Goal: Task Accomplishment & Management: Use online tool/utility

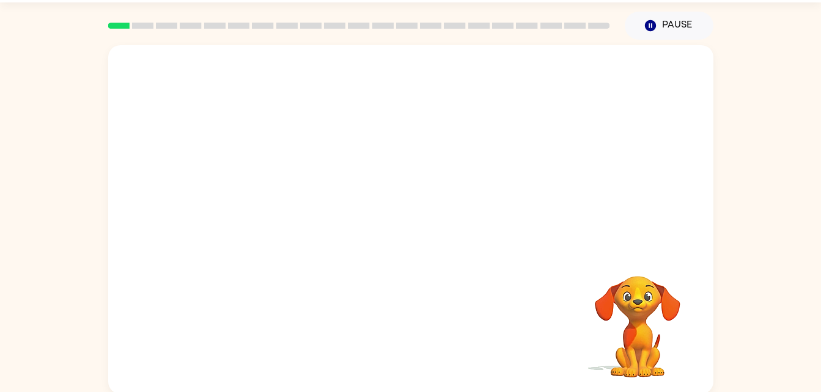
scroll to position [37, 0]
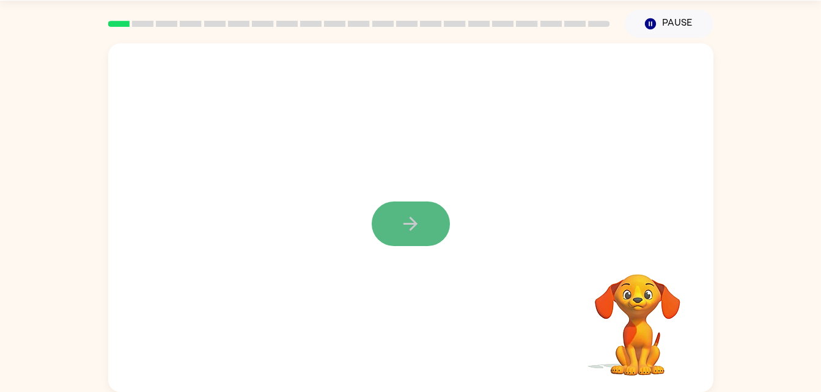
click at [412, 229] on icon "button" at bounding box center [410, 224] width 14 height 14
click at [412, 230] on div at bounding box center [410, 217] width 605 height 349
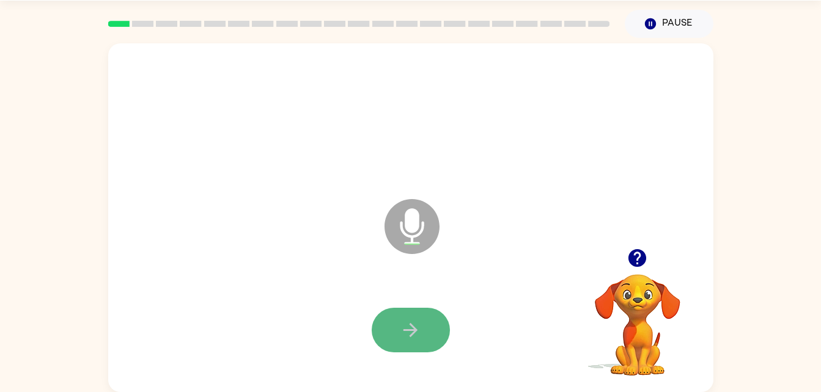
click at [402, 320] on icon "button" at bounding box center [410, 330] width 21 height 21
click at [391, 345] on button "button" at bounding box center [411, 330] width 78 height 45
drag, startPoint x: 391, startPoint y: 345, endPoint x: 377, endPoint y: 330, distance: 20.8
click at [377, 330] on button "button" at bounding box center [411, 330] width 78 height 45
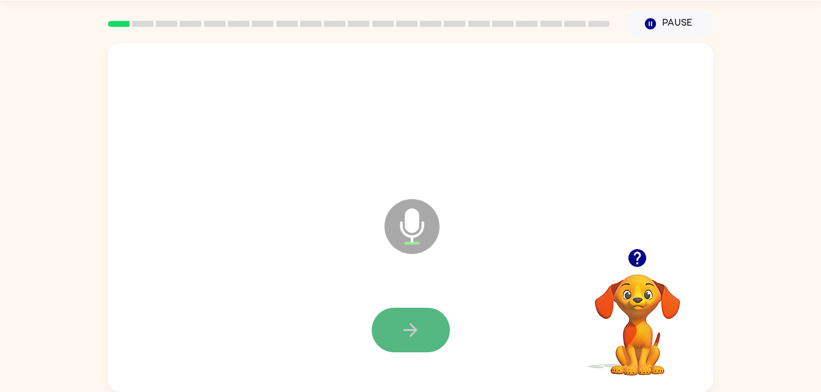
drag, startPoint x: 374, startPoint y: 337, endPoint x: 395, endPoint y: 337, distance: 21.4
click at [395, 337] on button "button" at bounding box center [411, 330] width 78 height 45
click at [395, 339] on button "button" at bounding box center [411, 330] width 78 height 45
click at [374, 337] on button "button" at bounding box center [411, 330] width 78 height 45
click at [376, 342] on button "button" at bounding box center [411, 330] width 78 height 45
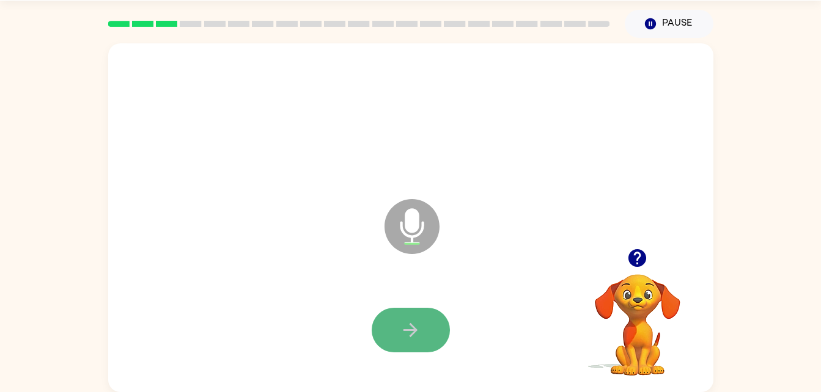
click at [375, 335] on button "button" at bounding box center [411, 330] width 78 height 45
click at [412, 329] on icon "button" at bounding box center [410, 330] width 14 height 14
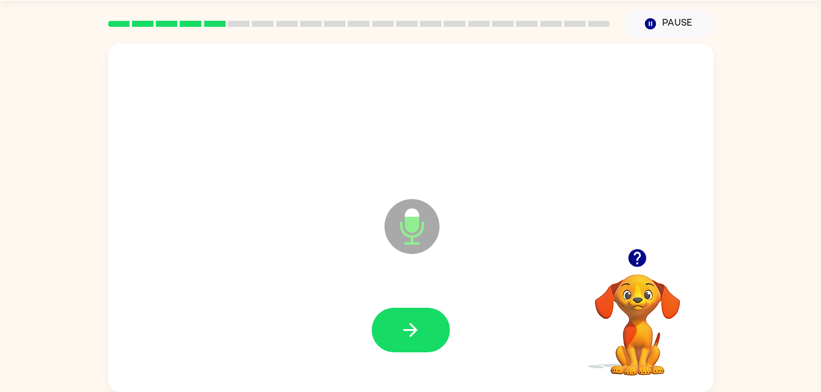
drag, startPoint x: 405, startPoint y: 342, endPoint x: 261, endPoint y: 329, distance: 144.1
click at [261, 329] on div at bounding box center [410, 330] width 581 height 100
click at [353, 334] on div at bounding box center [410, 330] width 581 height 100
click at [401, 326] on icon "button" at bounding box center [410, 330] width 21 height 21
click at [419, 339] on icon "button" at bounding box center [410, 330] width 21 height 21
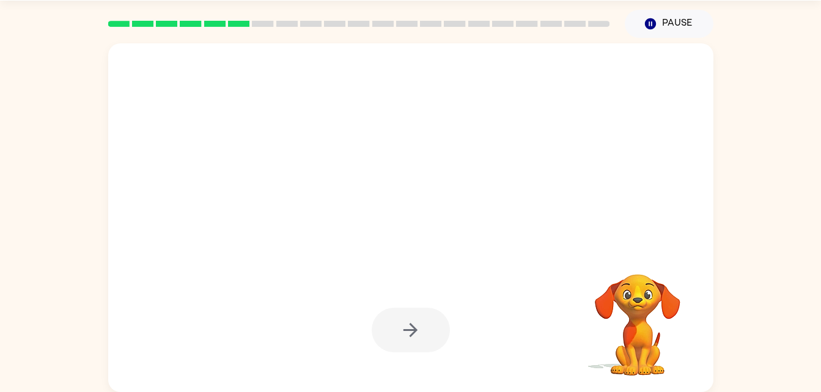
click at [415, 342] on div at bounding box center [411, 330] width 78 height 45
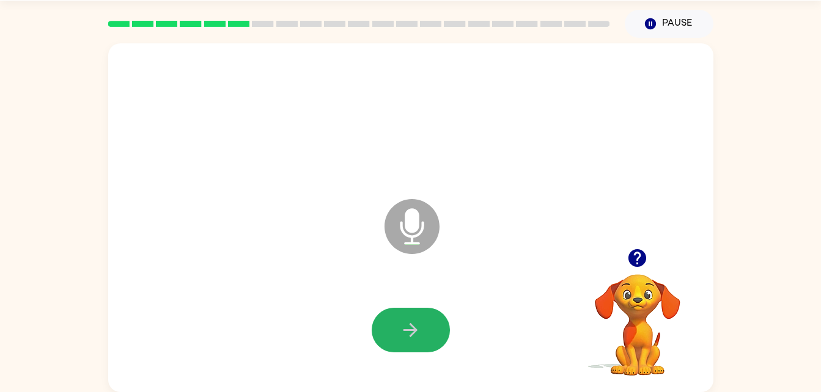
click at [415, 342] on button "button" at bounding box center [411, 330] width 78 height 45
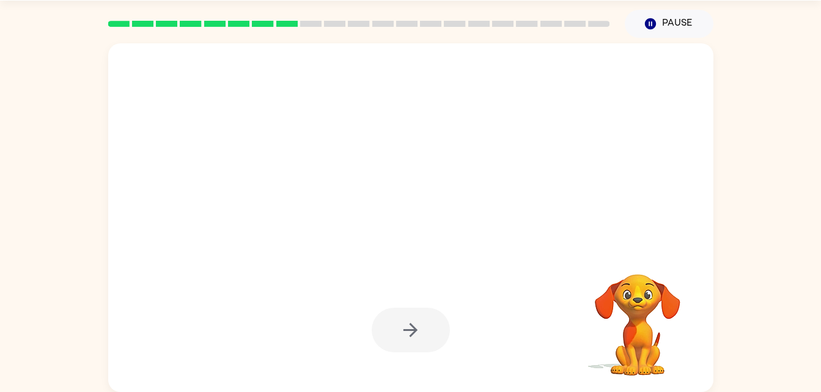
click at [415, 342] on div at bounding box center [411, 330] width 78 height 45
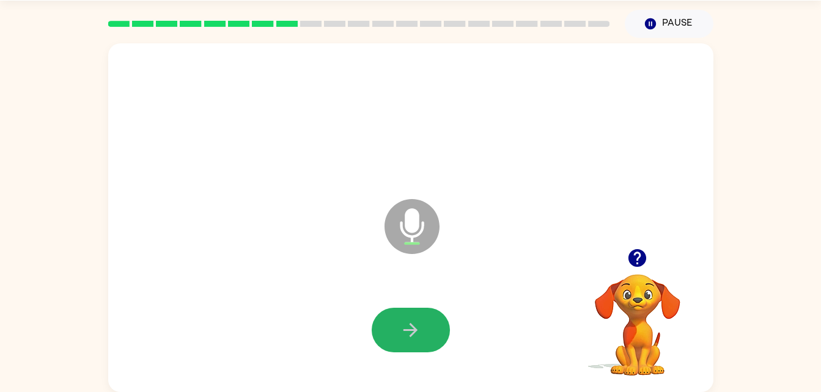
click at [415, 342] on button "button" at bounding box center [411, 330] width 78 height 45
click at [414, 337] on icon "button" at bounding box center [410, 330] width 21 height 21
click at [432, 328] on button "button" at bounding box center [411, 330] width 78 height 45
click at [398, 317] on button "button" at bounding box center [411, 330] width 78 height 45
drag, startPoint x: 398, startPoint y: 317, endPoint x: 412, endPoint y: 337, distance: 24.6
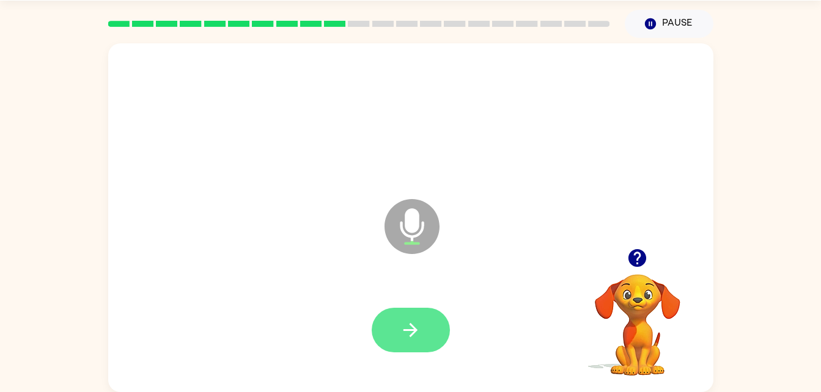
click at [412, 337] on icon "button" at bounding box center [410, 330] width 21 height 21
click at [412, 339] on icon "button" at bounding box center [410, 330] width 21 height 21
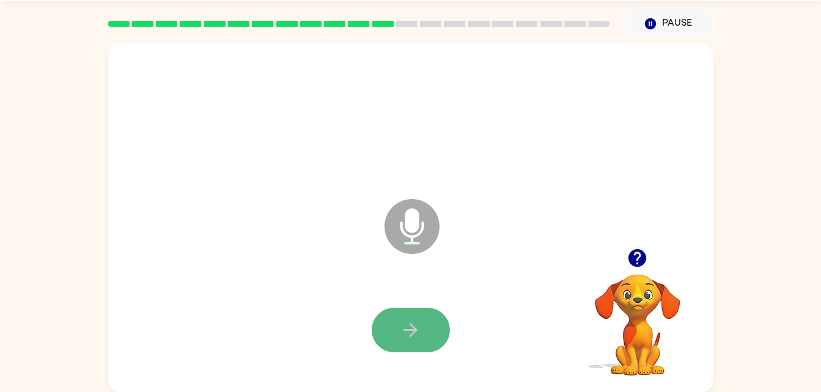
click at [412, 339] on icon "button" at bounding box center [410, 330] width 21 height 21
drag, startPoint x: 412, startPoint y: 339, endPoint x: 397, endPoint y: 328, distance: 19.3
click at [397, 328] on button "button" at bounding box center [411, 330] width 78 height 45
click at [400, 329] on icon "button" at bounding box center [410, 330] width 21 height 21
click at [409, 316] on button "button" at bounding box center [411, 330] width 78 height 45
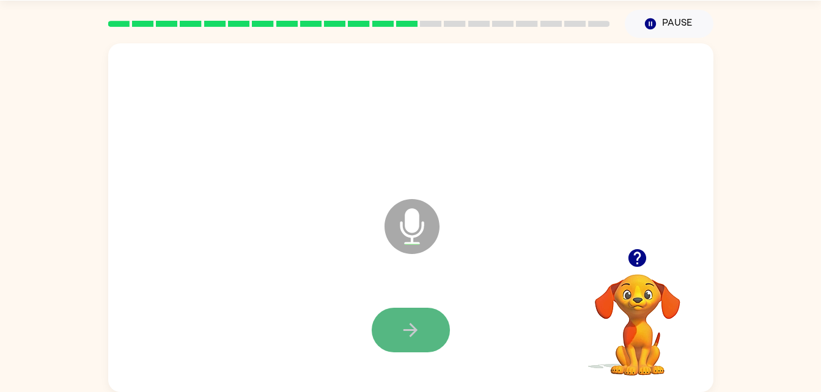
click at [378, 315] on button "button" at bounding box center [411, 330] width 78 height 45
click at [417, 320] on icon "button" at bounding box center [410, 330] width 21 height 21
click at [412, 315] on button "button" at bounding box center [411, 330] width 78 height 45
drag, startPoint x: 412, startPoint y: 315, endPoint x: 402, endPoint y: 331, distance: 18.5
click at [402, 331] on icon "button" at bounding box center [410, 330] width 21 height 21
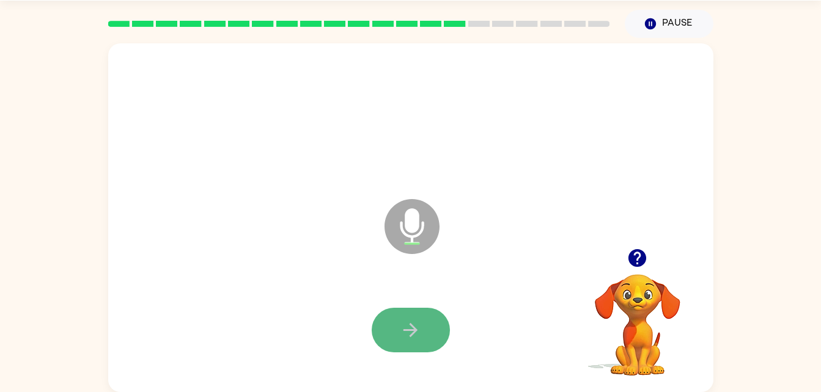
click at [420, 334] on icon "button" at bounding box center [410, 330] width 21 height 21
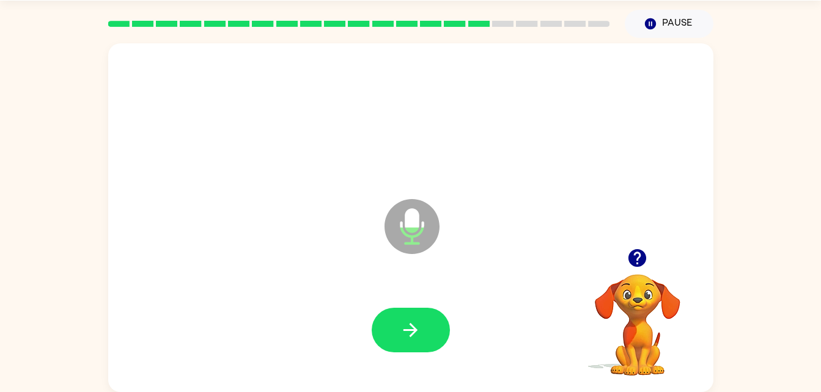
click at [413, 359] on div at bounding box center [410, 330] width 581 height 100
click at [409, 329] on icon "button" at bounding box center [410, 330] width 14 height 14
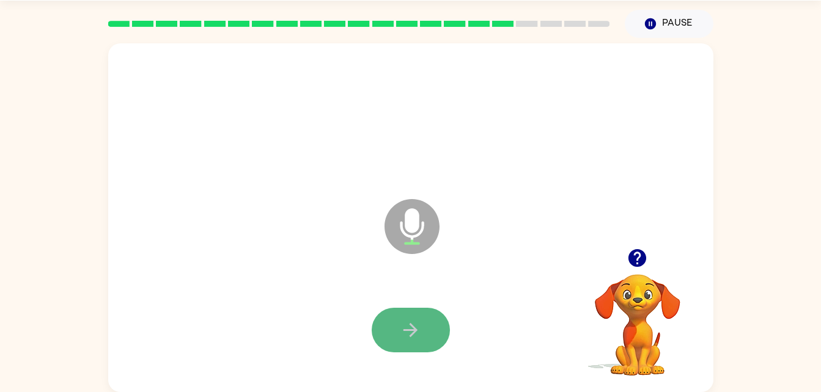
click at [406, 324] on icon "button" at bounding box center [410, 330] width 21 height 21
drag, startPoint x: 406, startPoint y: 325, endPoint x: 386, endPoint y: 331, distance: 20.5
click at [386, 331] on button "button" at bounding box center [411, 330] width 78 height 45
click at [398, 313] on button "button" at bounding box center [411, 330] width 78 height 45
click at [384, 319] on button "button" at bounding box center [411, 330] width 78 height 45
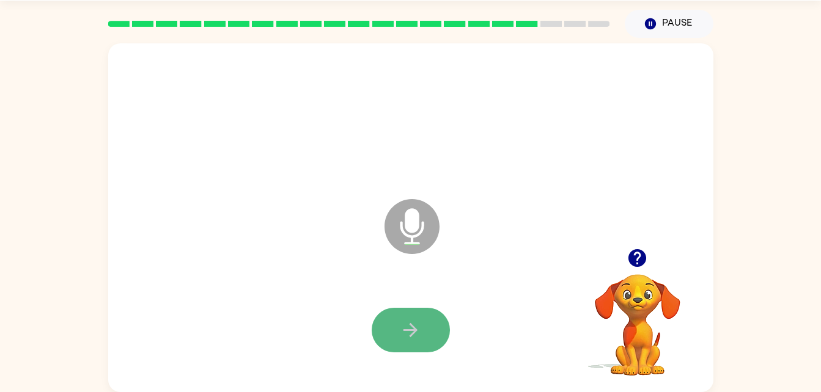
click at [383, 323] on button "button" at bounding box center [411, 330] width 78 height 45
click at [384, 323] on button "button" at bounding box center [411, 330] width 78 height 45
click at [392, 343] on button "button" at bounding box center [411, 330] width 78 height 45
click at [398, 335] on button "button" at bounding box center [411, 330] width 78 height 45
click at [411, 332] on icon "button" at bounding box center [410, 330] width 21 height 21
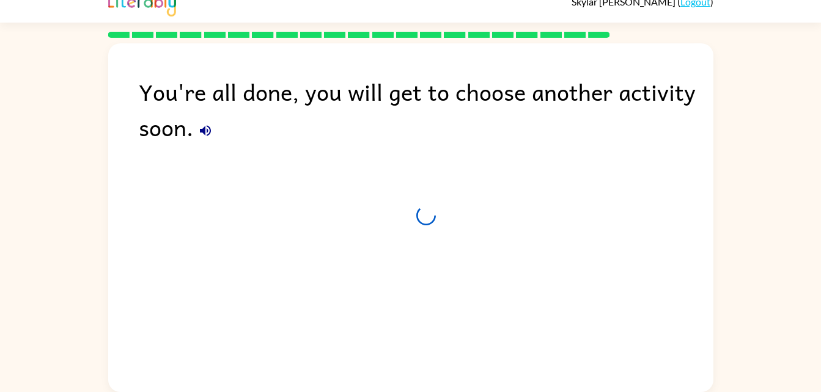
scroll to position [15, 0]
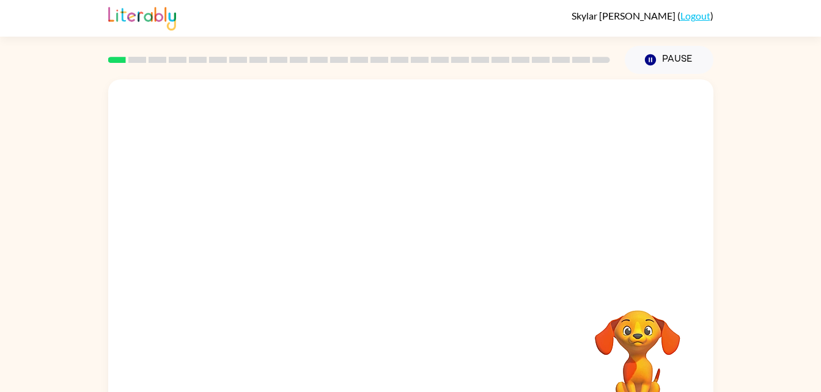
scroll to position [37, 0]
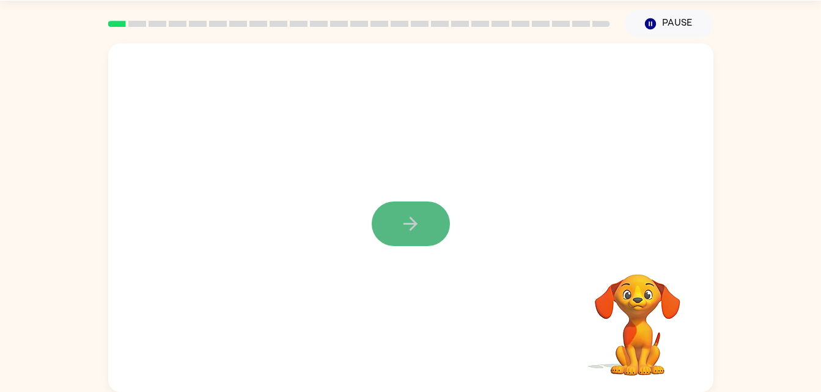
click at [388, 221] on button "button" at bounding box center [411, 224] width 78 height 45
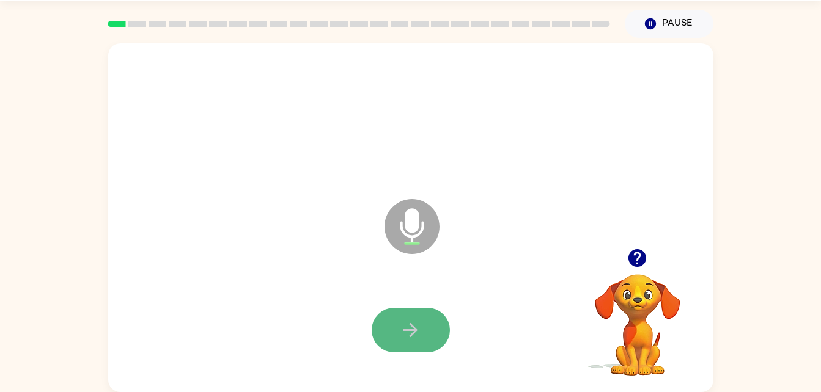
click at [410, 320] on icon "button" at bounding box center [410, 330] width 21 height 21
drag, startPoint x: 410, startPoint y: 320, endPoint x: 423, endPoint y: 328, distance: 15.6
click at [423, 328] on button "button" at bounding box center [411, 330] width 78 height 45
click at [423, 319] on button "button" at bounding box center [411, 330] width 78 height 45
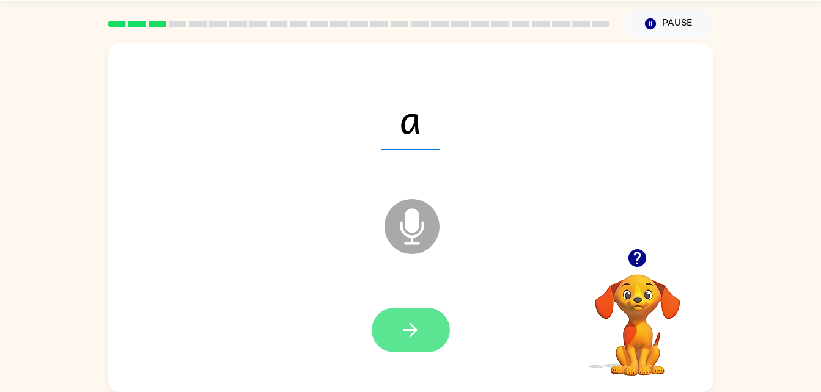
click at [445, 318] on button "button" at bounding box center [411, 330] width 78 height 45
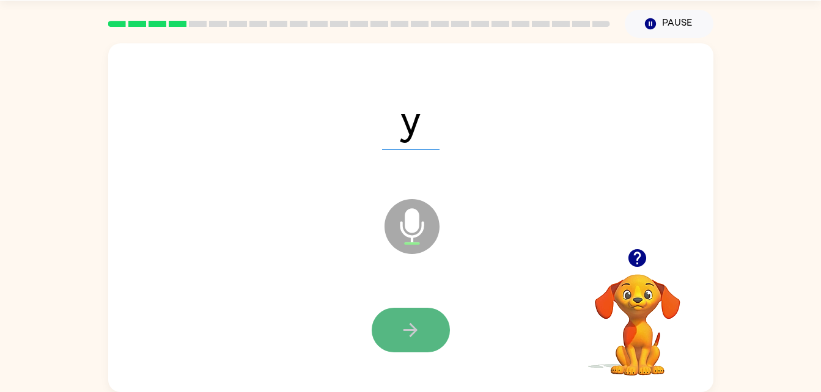
click at [430, 323] on button "button" at bounding box center [411, 330] width 78 height 45
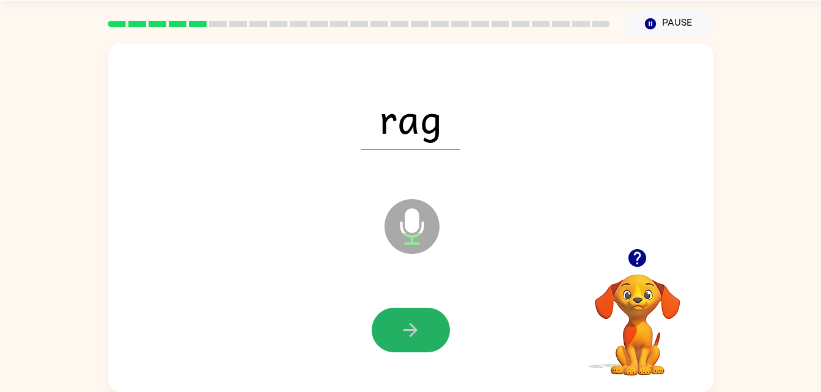
click at [430, 323] on button "button" at bounding box center [411, 330] width 78 height 45
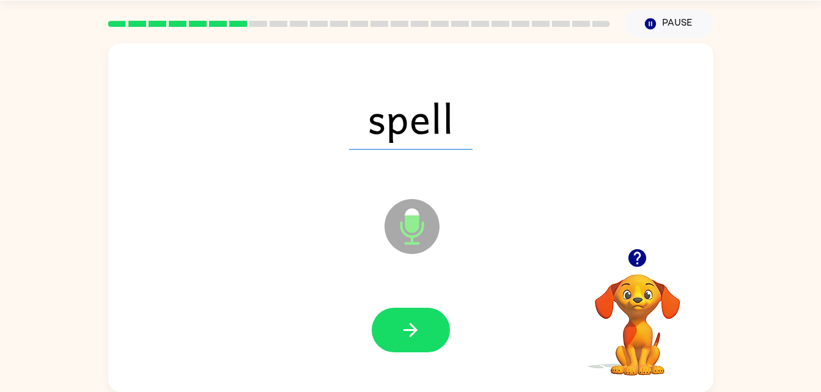
click at [430, 323] on button "button" at bounding box center [411, 330] width 78 height 45
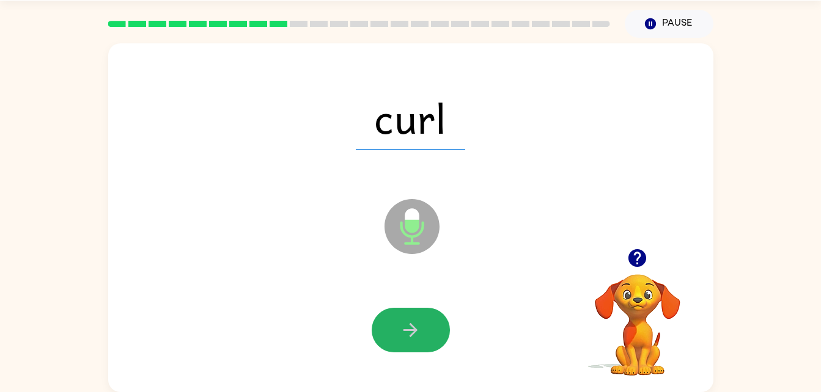
click at [430, 323] on button "button" at bounding box center [411, 330] width 78 height 45
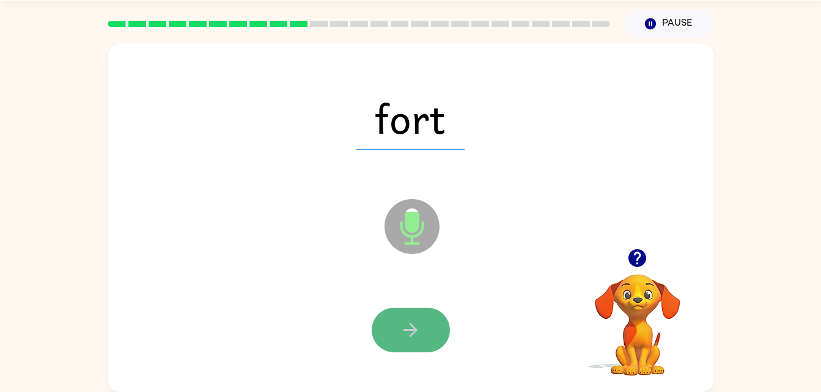
click at [428, 319] on button "button" at bounding box center [411, 330] width 78 height 45
click at [425, 323] on button "button" at bounding box center [411, 330] width 78 height 45
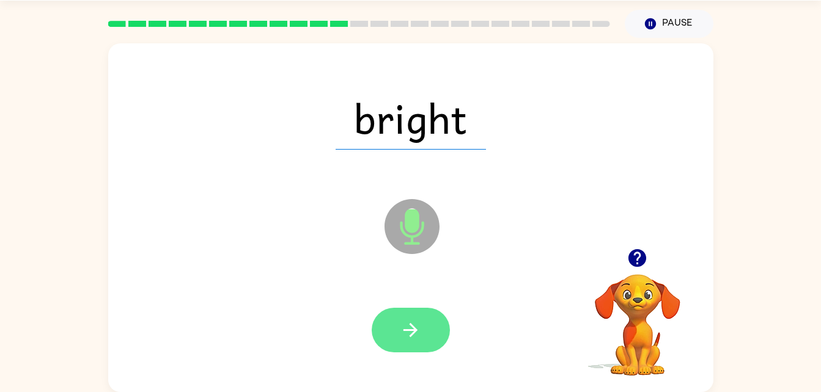
click at [424, 328] on button "button" at bounding box center [411, 330] width 78 height 45
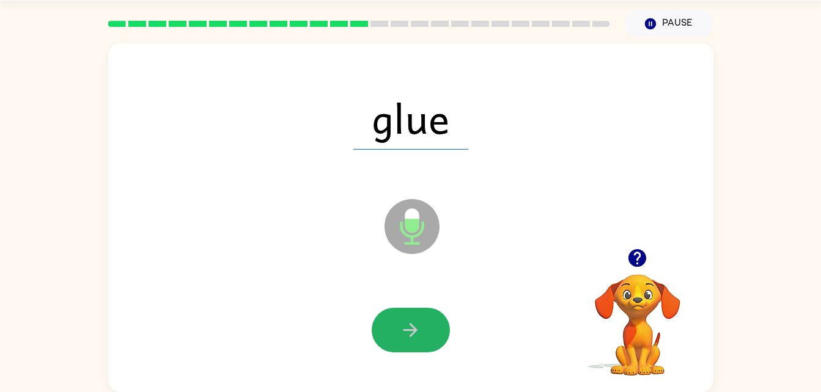
click at [424, 328] on button "button" at bounding box center [411, 330] width 78 height 45
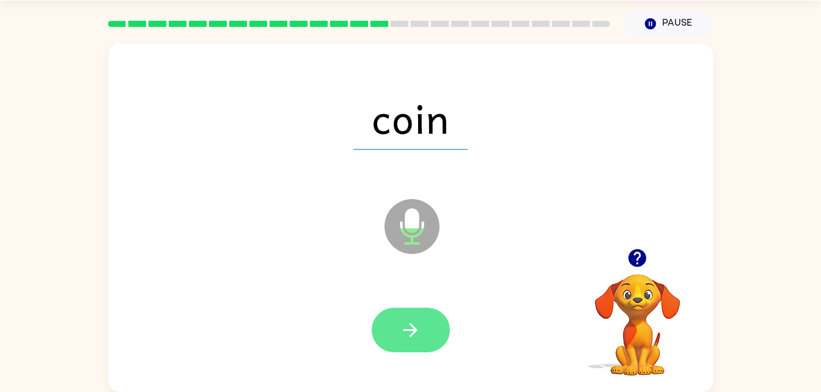
click at [438, 323] on button "button" at bounding box center [411, 330] width 78 height 45
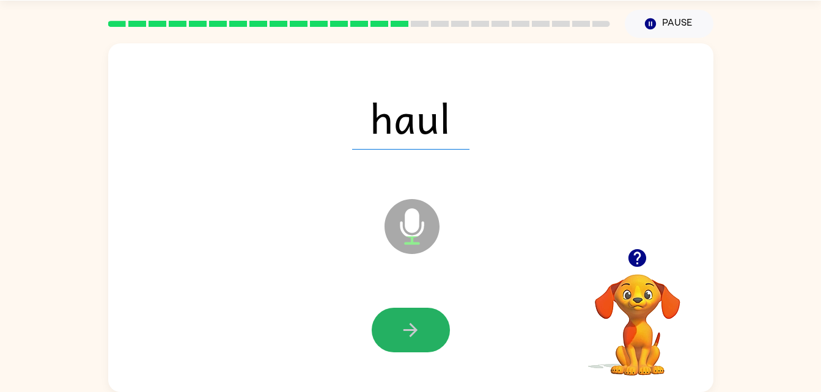
click at [438, 323] on button "button" at bounding box center [411, 330] width 78 height 45
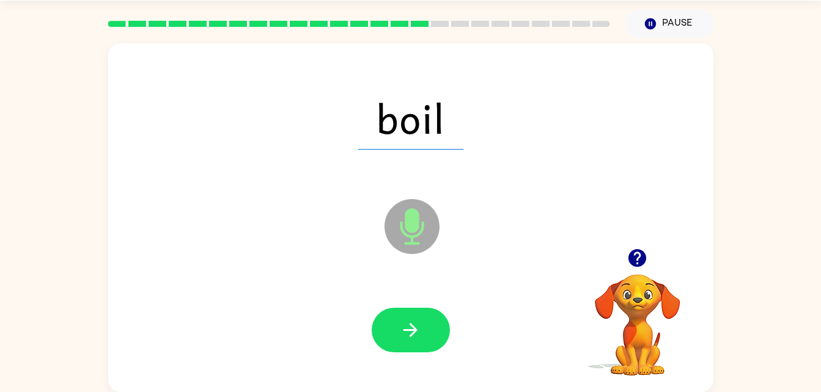
click at [438, 323] on button "button" at bounding box center [411, 330] width 78 height 45
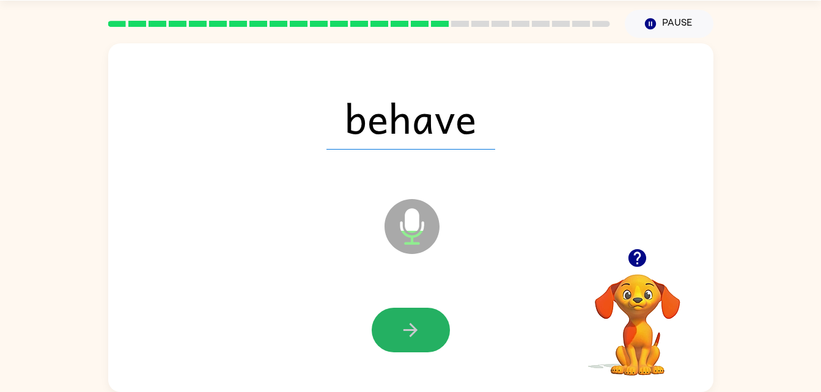
click at [438, 323] on button "button" at bounding box center [411, 330] width 78 height 45
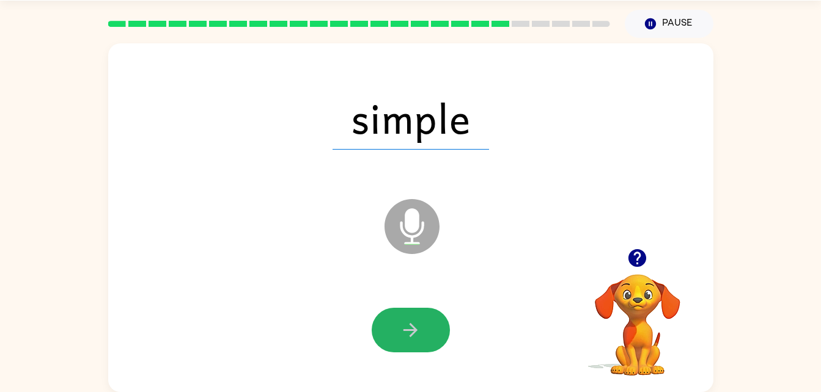
click at [438, 323] on button "button" at bounding box center [411, 330] width 78 height 45
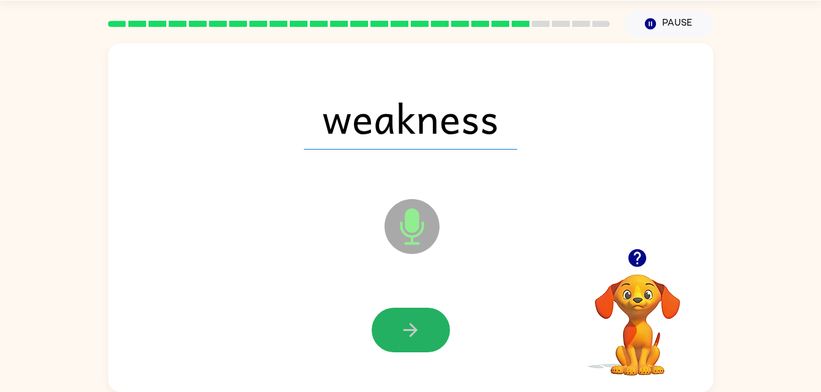
click at [438, 323] on button "button" at bounding box center [411, 330] width 78 height 45
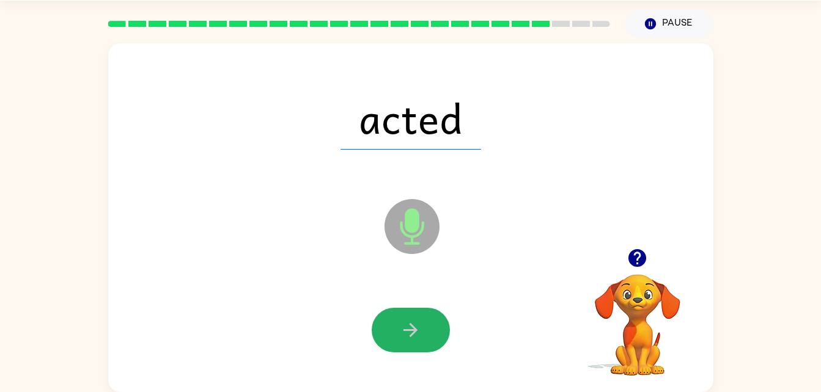
click at [438, 323] on button "button" at bounding box center [411, 330] width 78 height 45
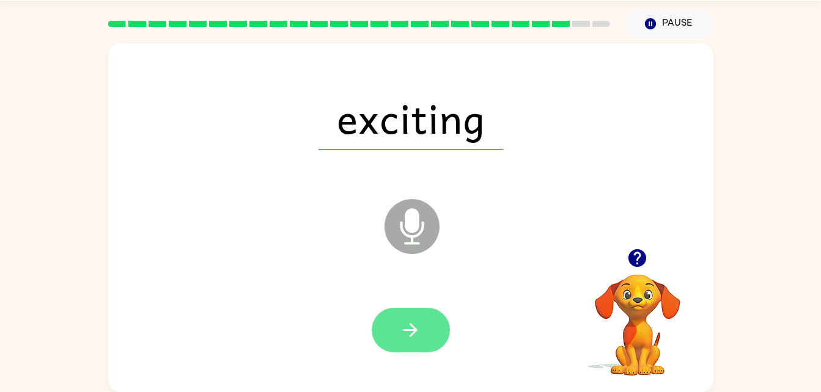
click at [426, 323] on div at bounding box center [411, 330] width 78 height 45
click at [426, 323] on button "button" at bounding box center [411, 330] width 78 height 45
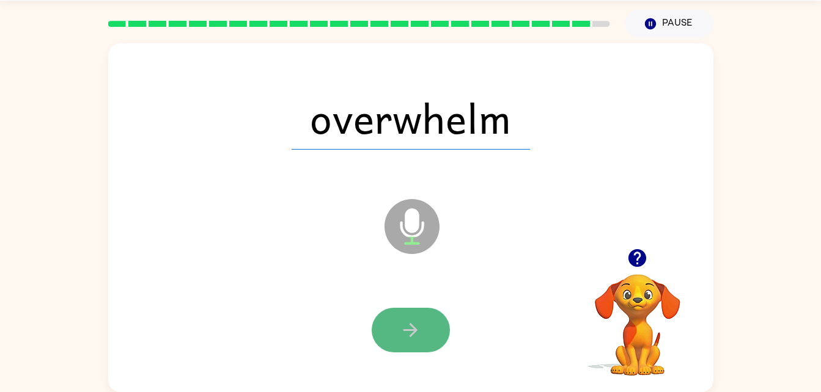
click at [421, 324] on button "button" at bounding box center [411, 330] width 78 height 45
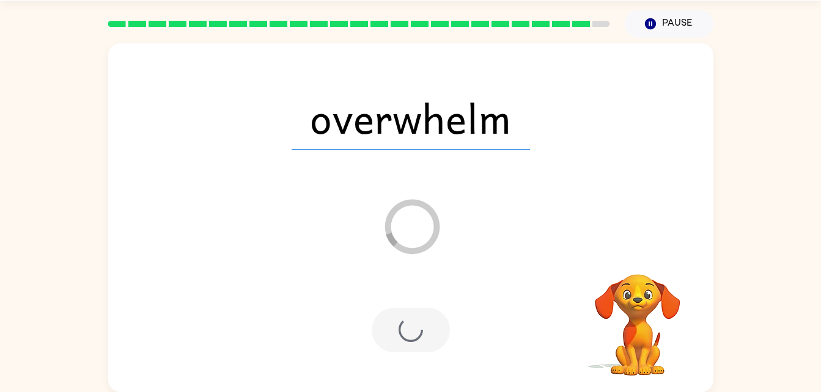
scroll to position [15, 0]
